Goal: Information Seeking & Learning: Understand process/instructions

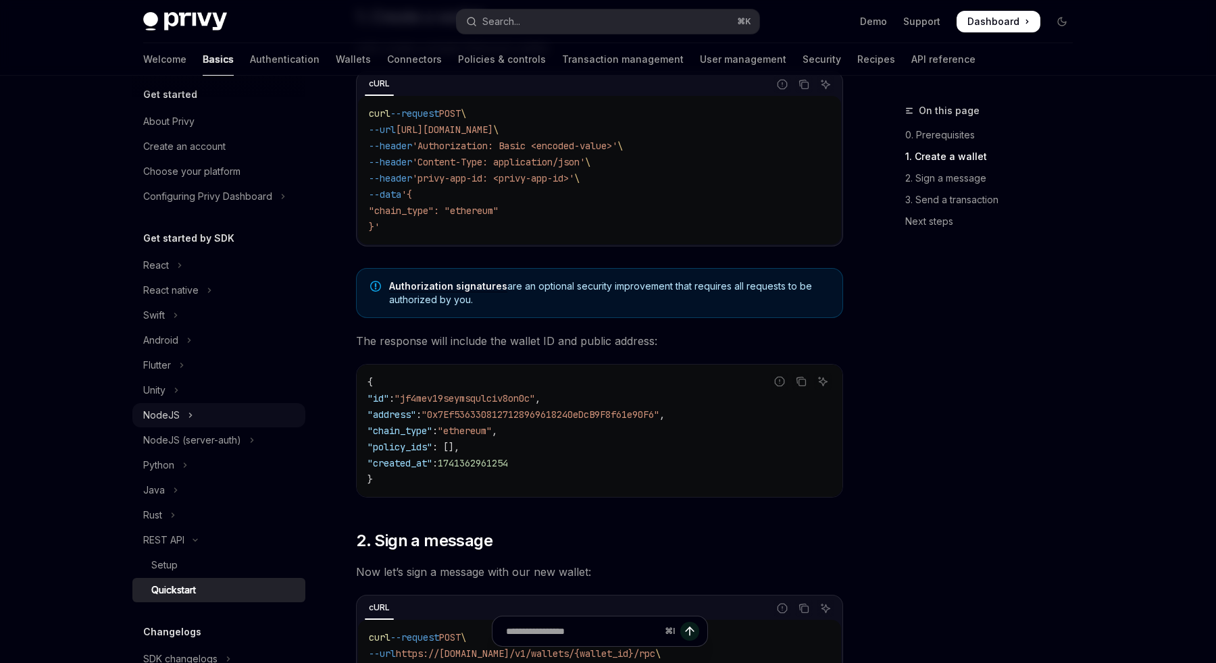
scroll to position [9, 0]
click at [188, 417] on icon "Toggle NodeJS section" at bounding box center [190, 417] width 5 height 16
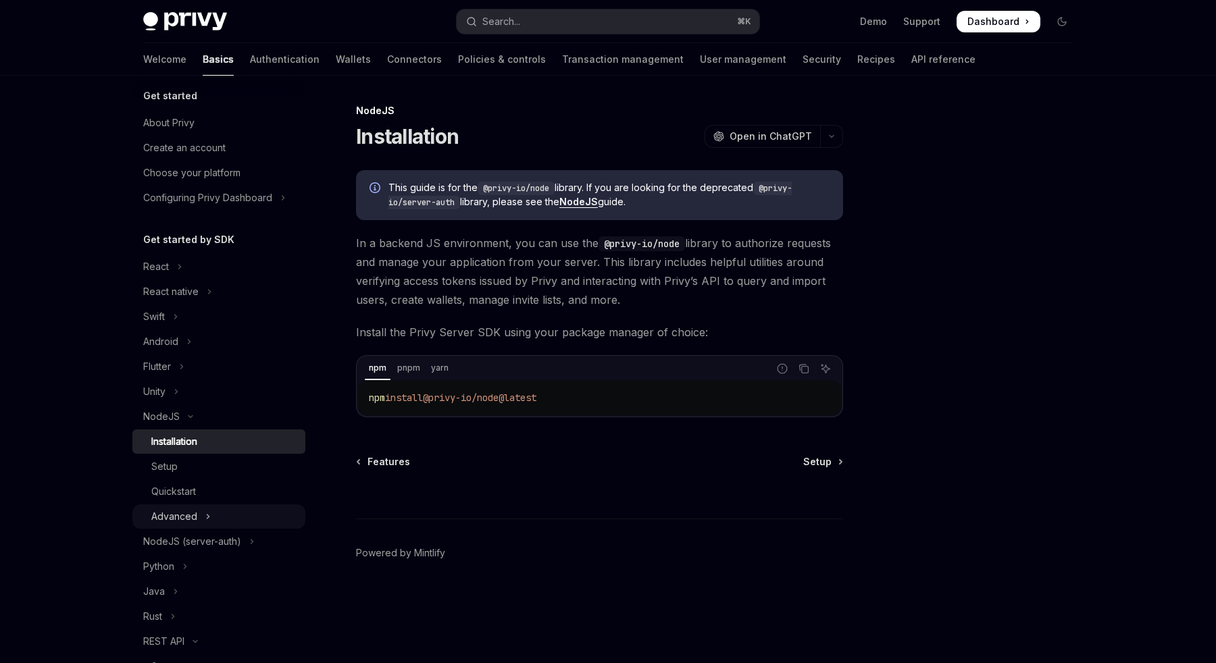
click at [174, 519] on div "Advanced" at bounding box center [174, 517] width 46 height 16
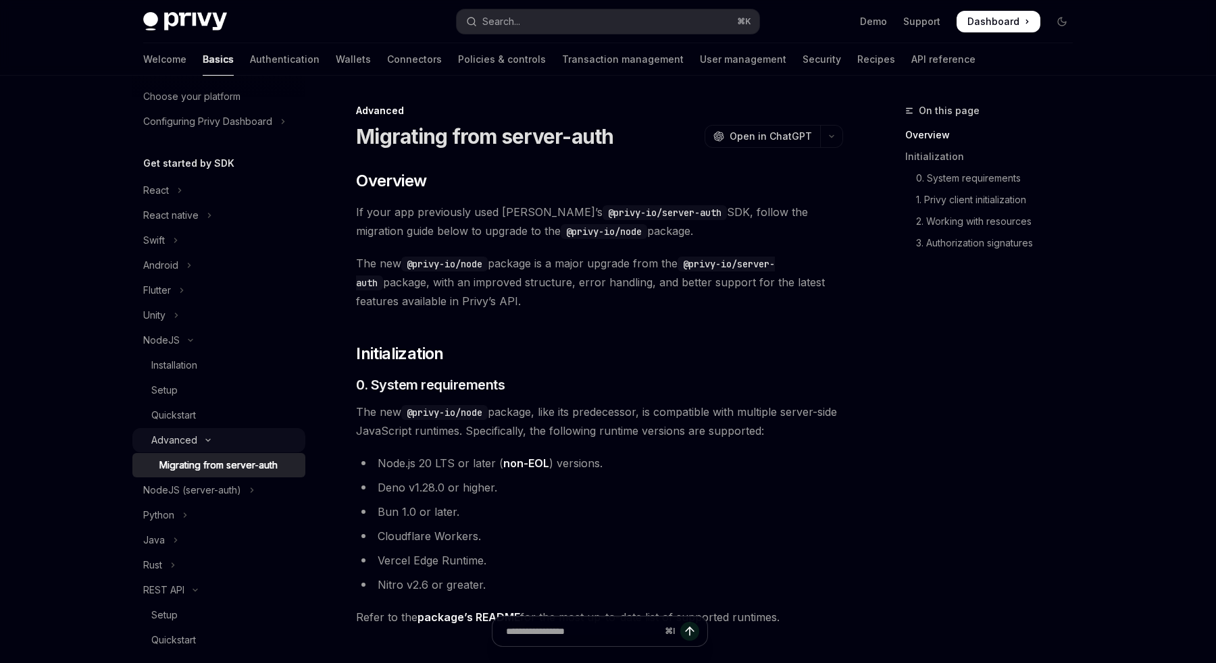
scroll to position [91, 0]
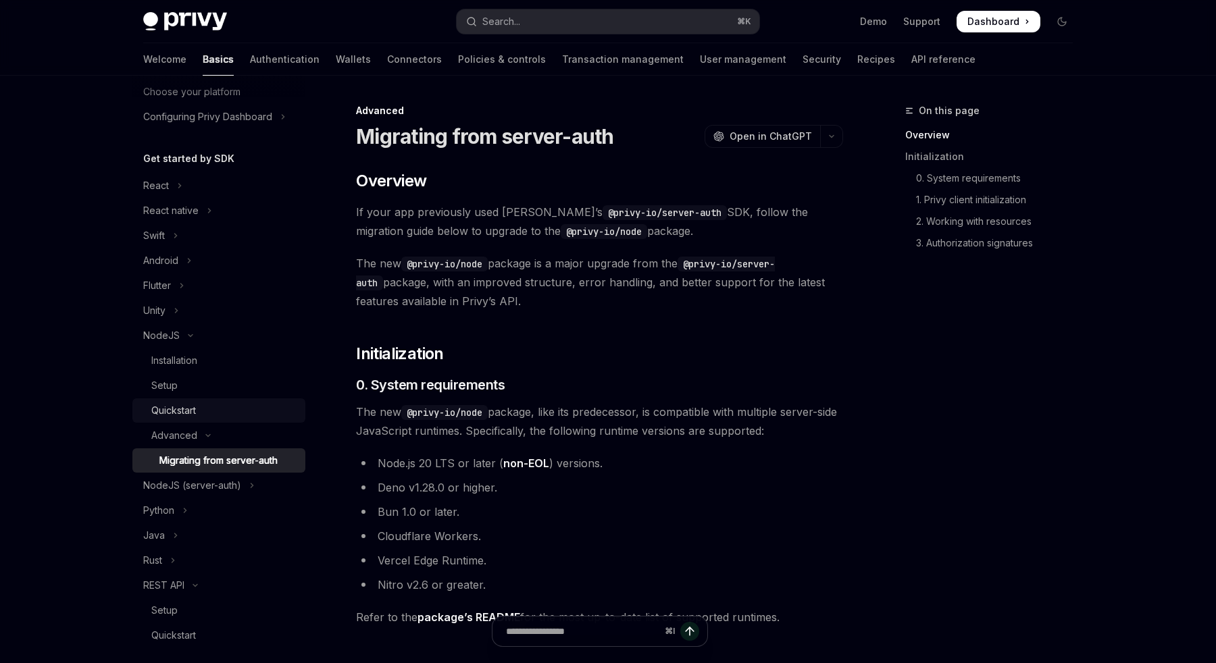
click at [183, 414] on div "Quickstart" at bounding box center [173, 411] width 45 height 16
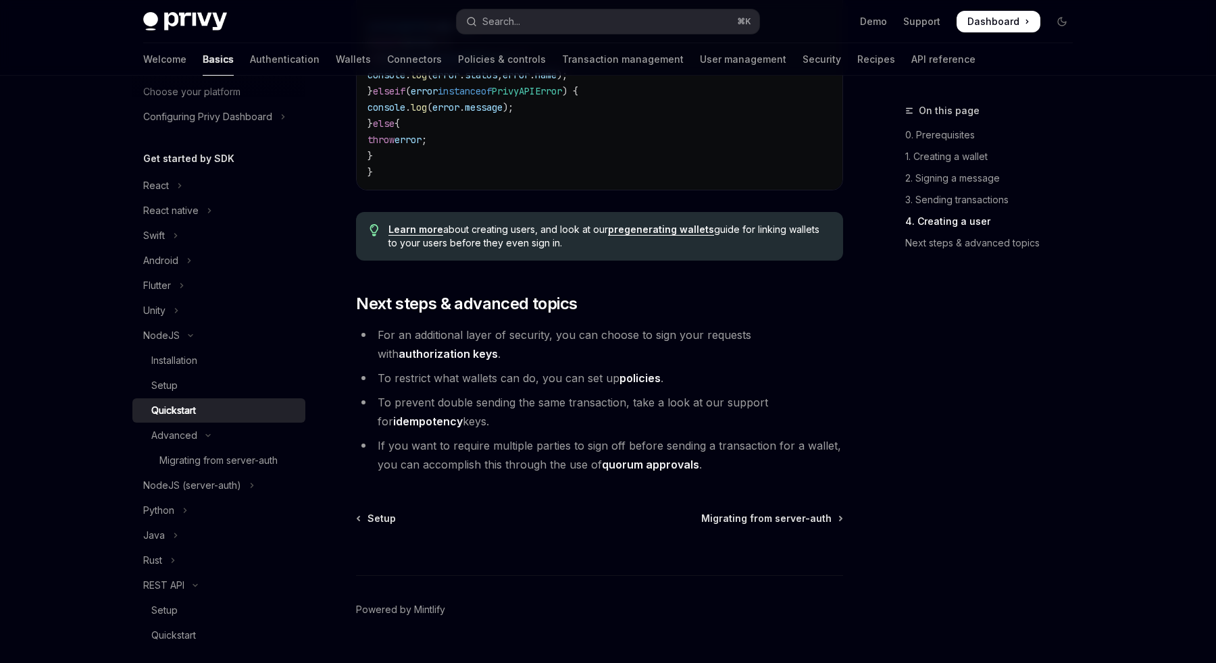
scroll to position [2790, 0]
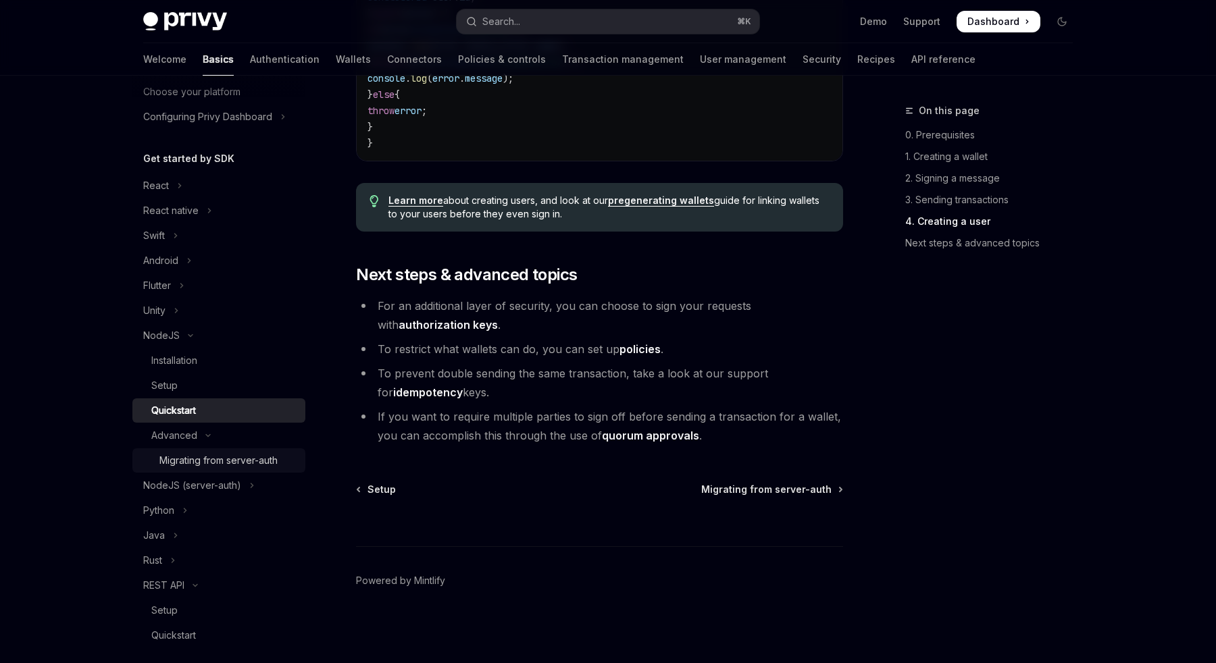
click at [201, 461] on div "Migrating from server-auth" at bounding box center [218, 461] width 118 height 16
type textarea "*"
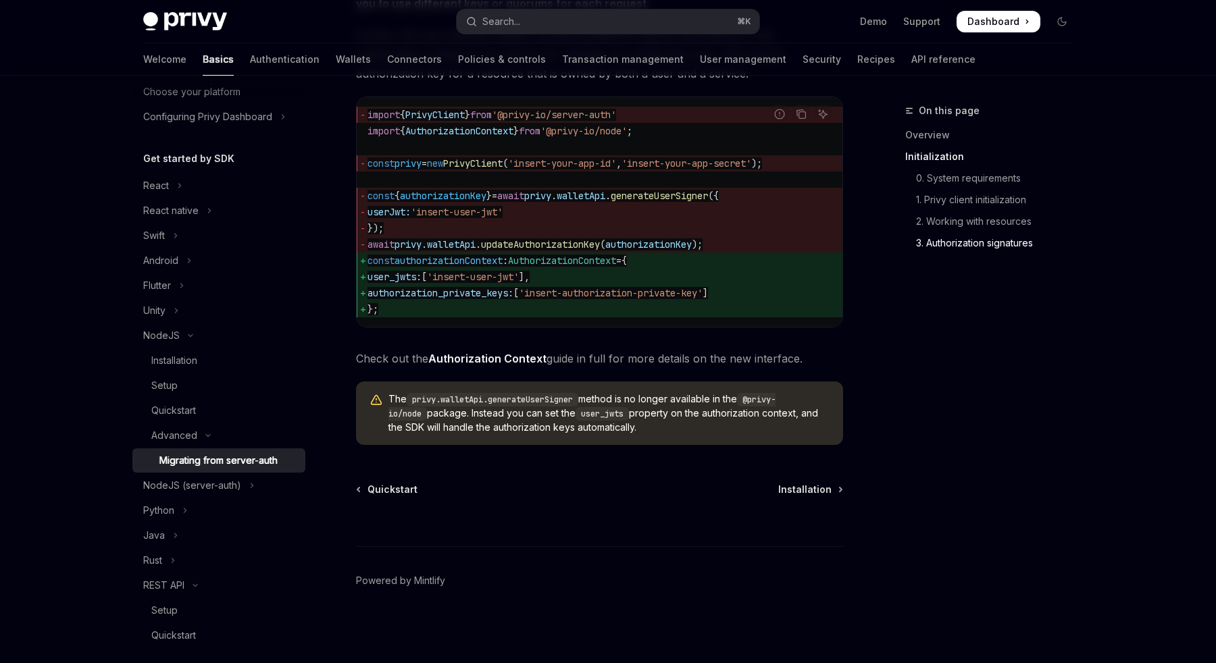
scroll to position [2011, 0]
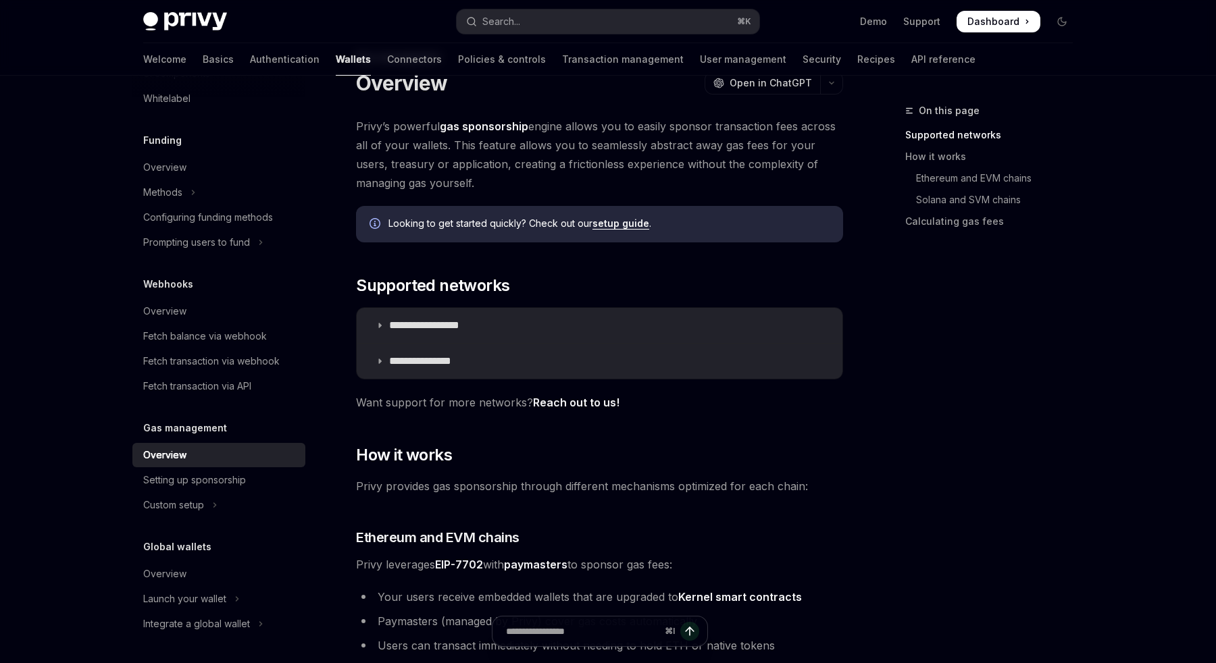
scroll to position [64, 0]
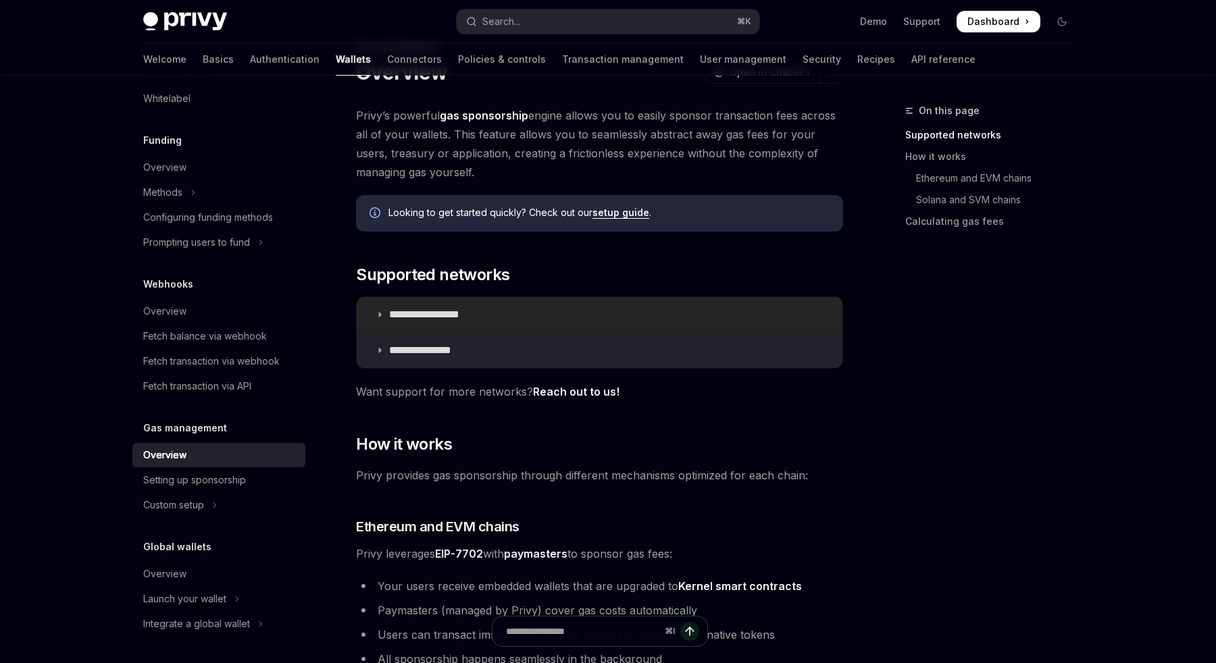
click at [382, 316] on icon at bounding box center [380, 315] width 8 height 8
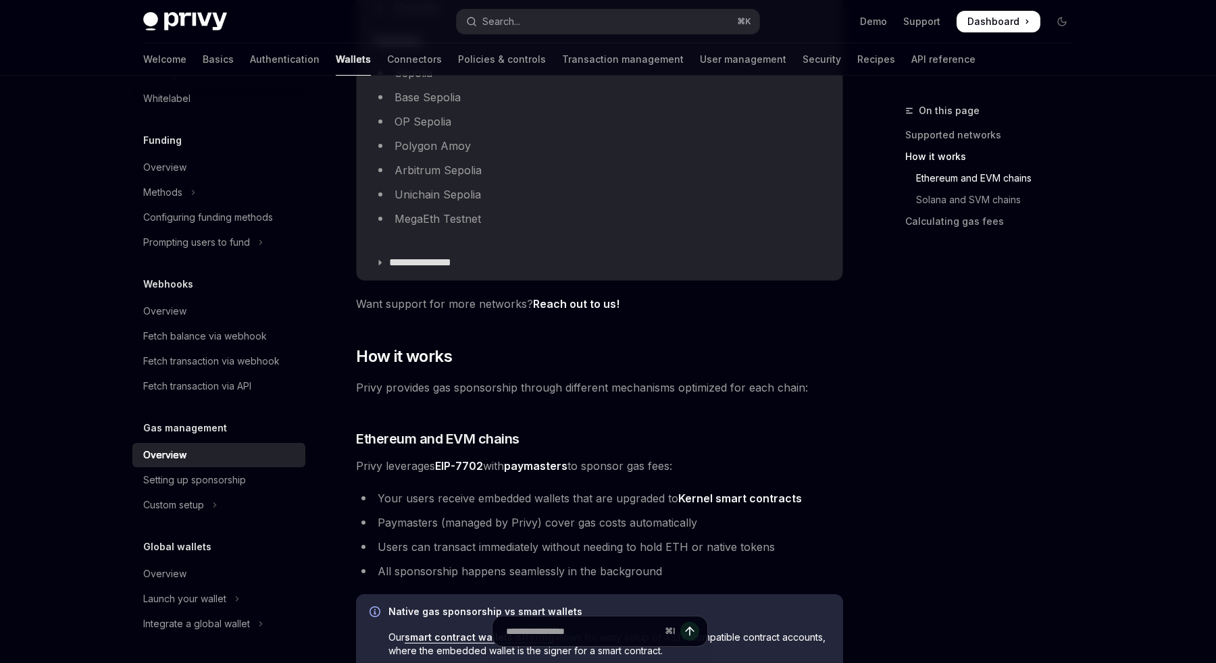
scroll to position [580, 0]
click at [188, 481] on div "Setting up sponsorship" at bounding box center [194, 480] width 103 height 16
type textarea "*"
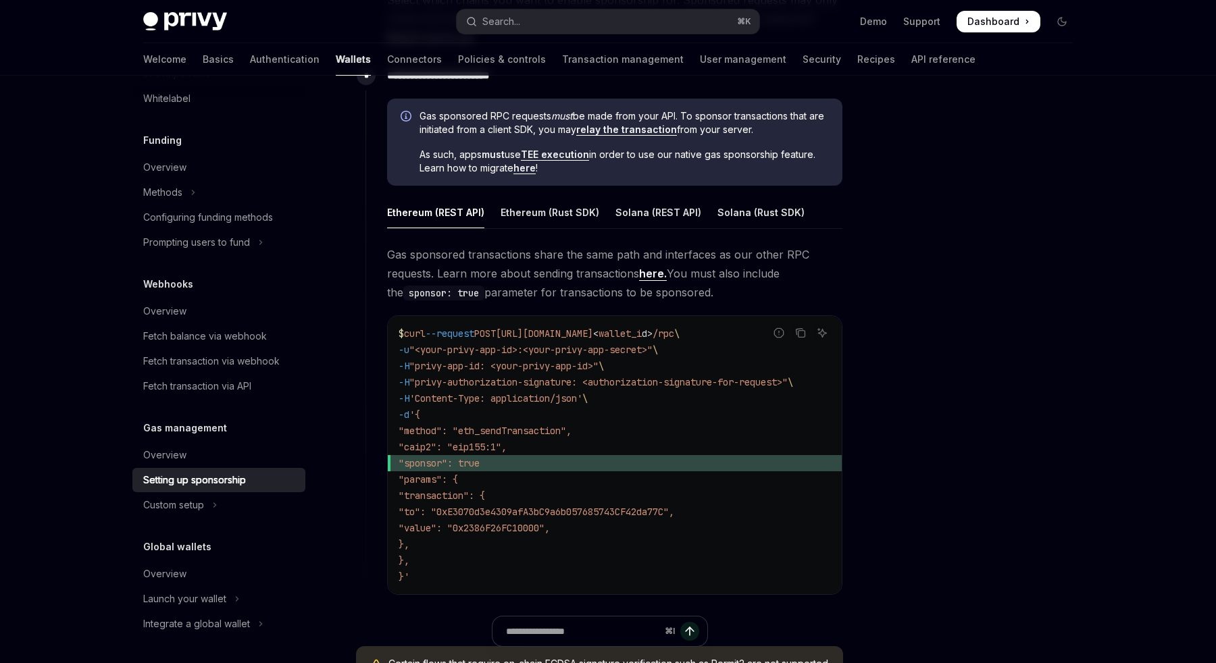
scroll to position [709, 0]
click at [665, 434] on code "$ curl --request POST https://api.privy.io/v1/wallets/ < wallet_i d > /rpc \ -u…" at bounding box center [615, 456] width 432 height 259
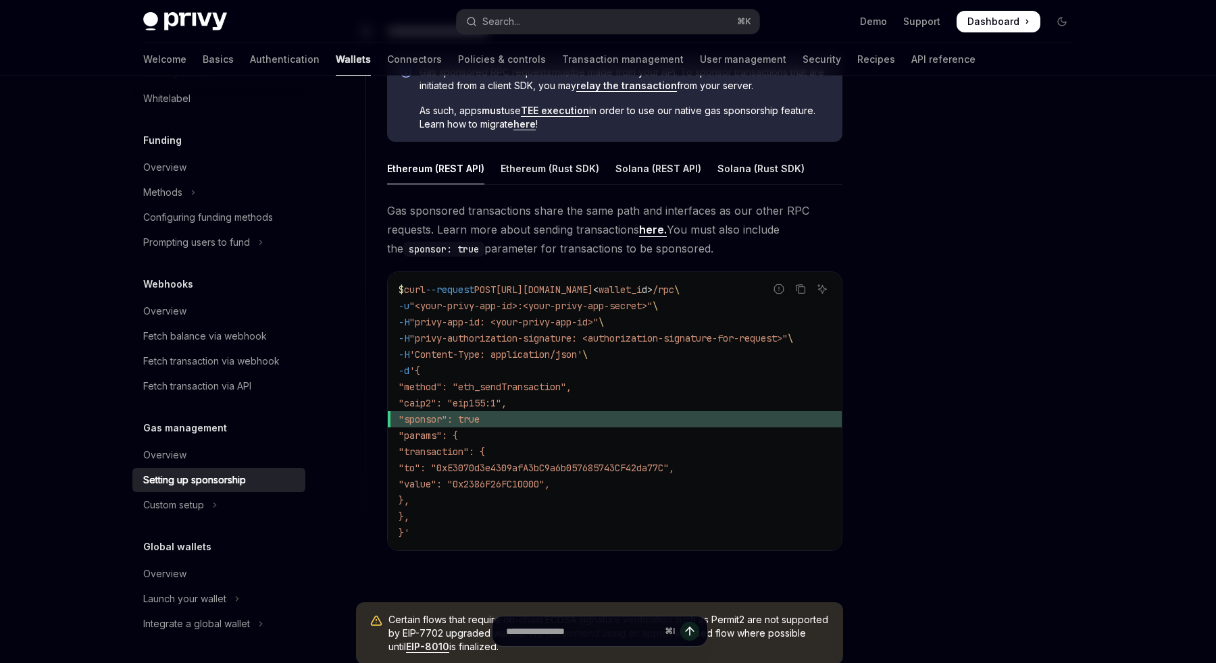
scroll to position [757, 0]
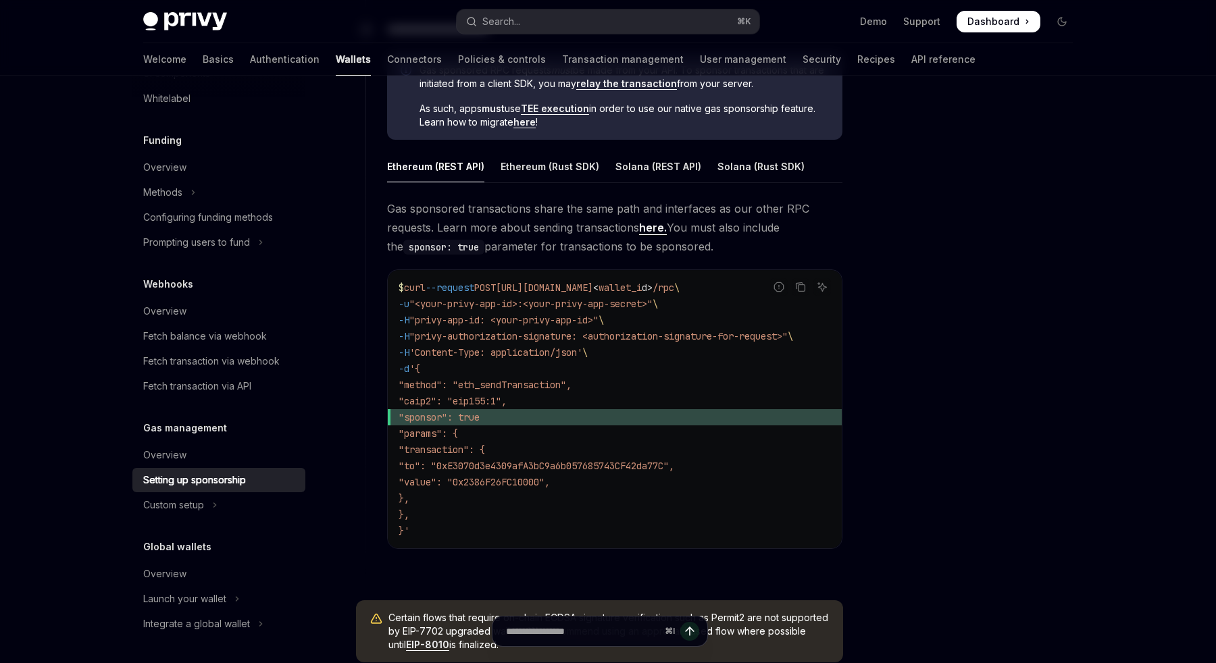
click at [566, 467] on span ""to": "0xE3070d3e4309afA3bC9a6b057685743CF42da77C"," at bounding box center [537, 466] width 276 height 12
click at [657, 510] on code "$ curl --request POST https://api.privy.io/v1/wallets/ < wallet_i d > /rpc \ -u…" at bounding box center [615, 409] width 432 height 259
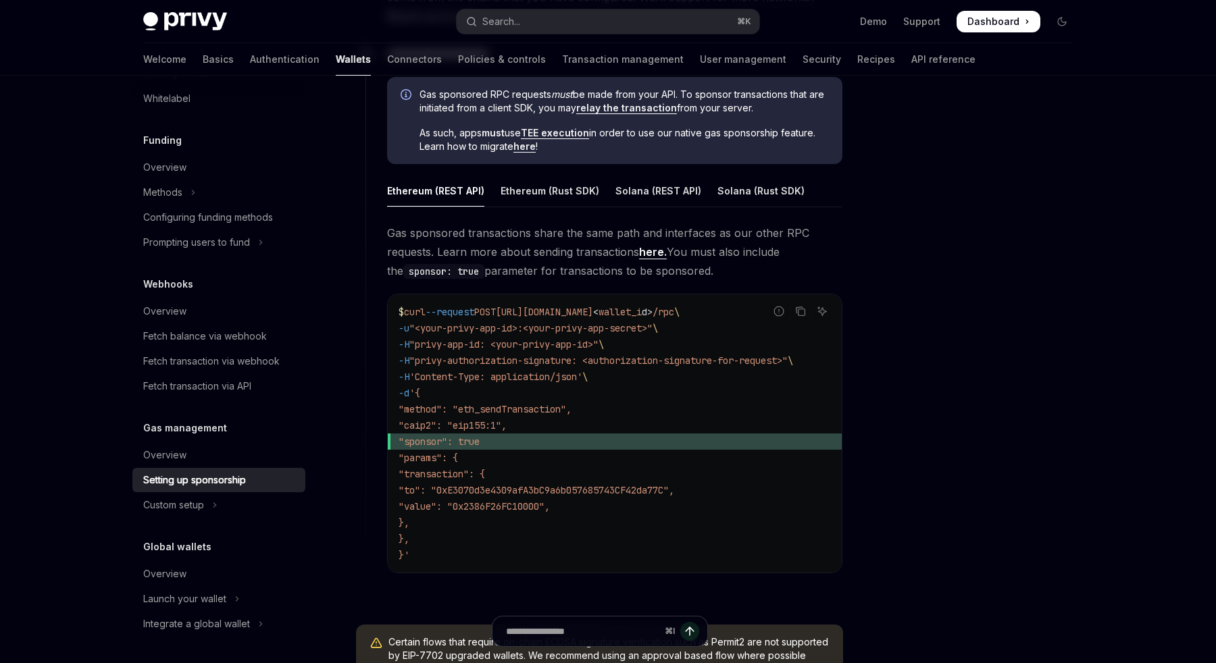
scroll to position [729, 0]
